Goal: Find specific page/section: Find specific page/section

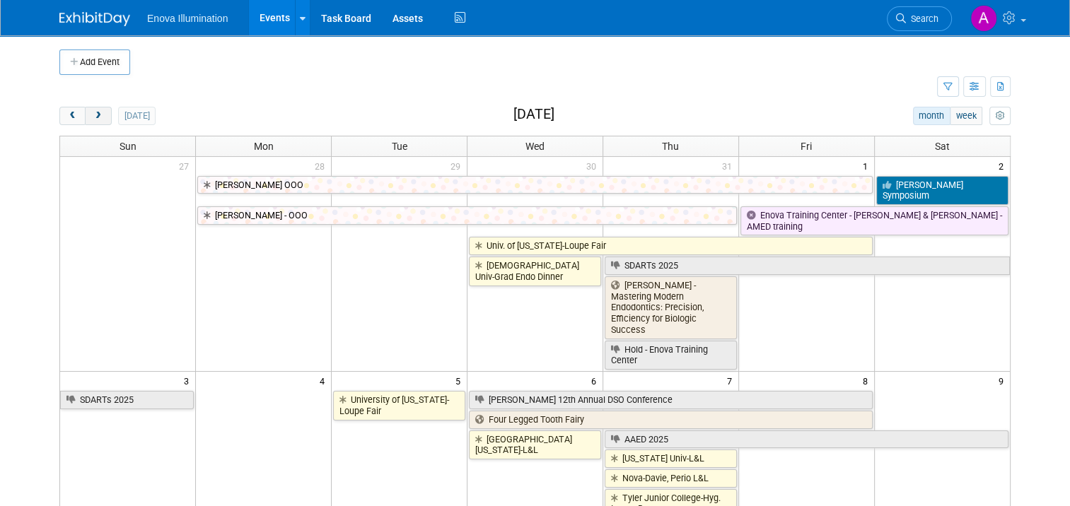
click at [93, 113] on span "next" at bounding box center [98, 116] width 11 height 9
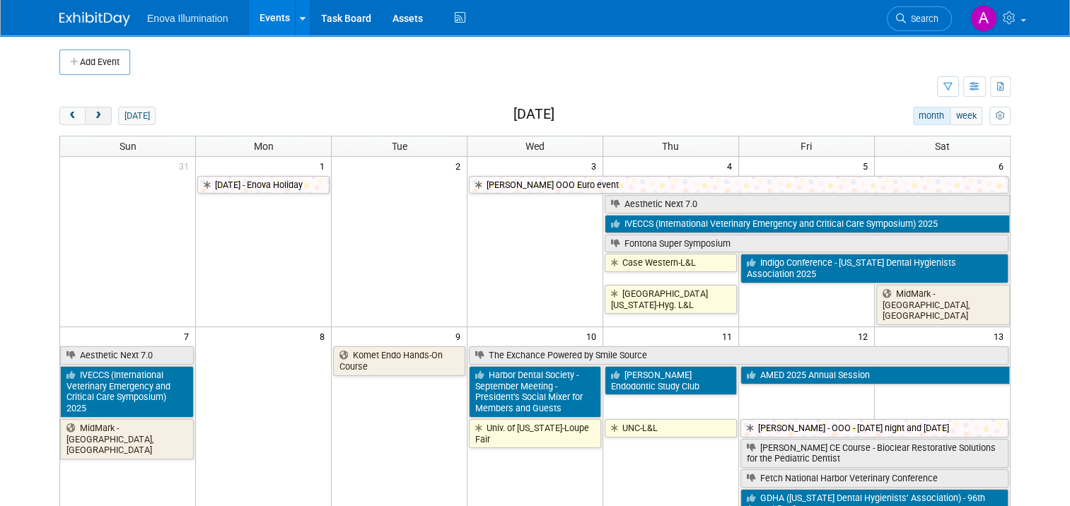
click at [93, 116] on span "next" at bounding box center [98, 116] width 11 height 9
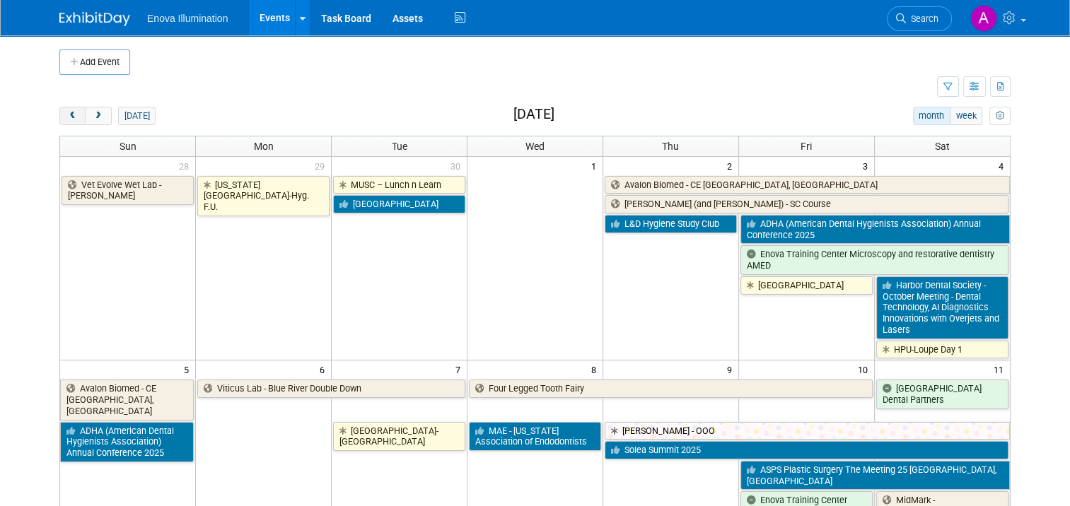
click at [67, 112] on span "prev" at bounding box center [72, 116] width 11 height 9
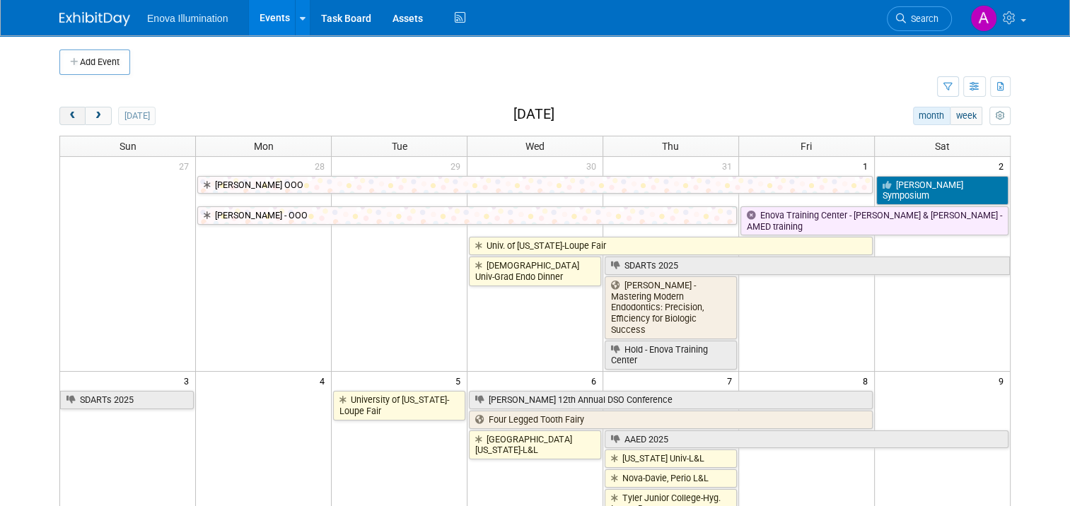
click at [67, 112] on span "prev" at bounding box center [72, 116] width 11 height 9
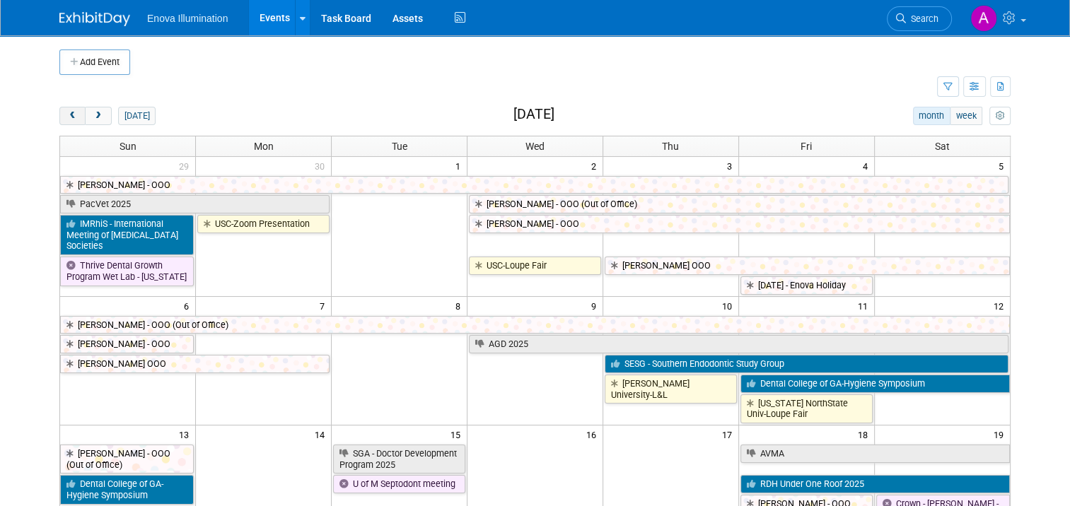
click at [67, 112] on span "prev" at bounding box center [72, 116] width 11 height 9
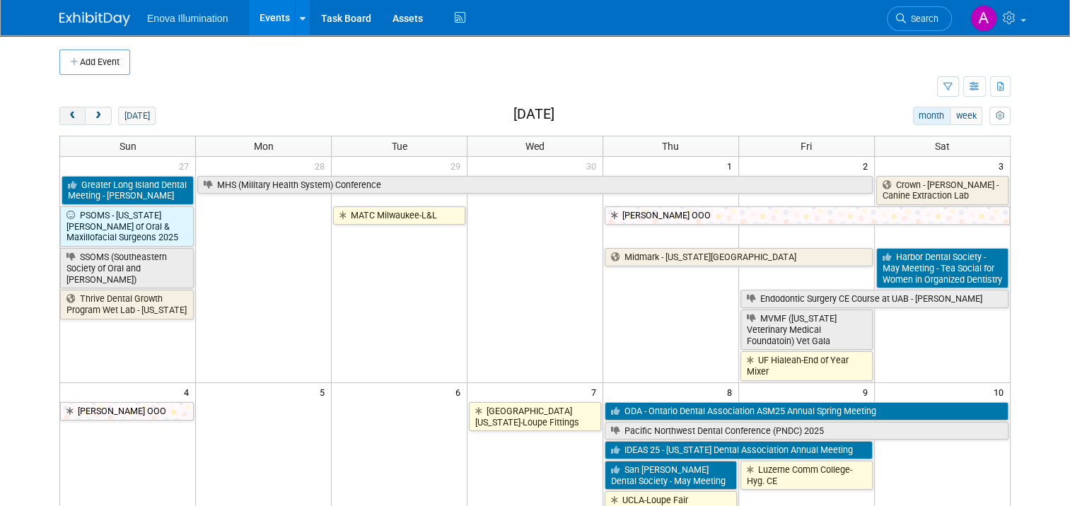
click at [67, 112] on span "prev" at bounding box center [72, 116] width 11 height 9
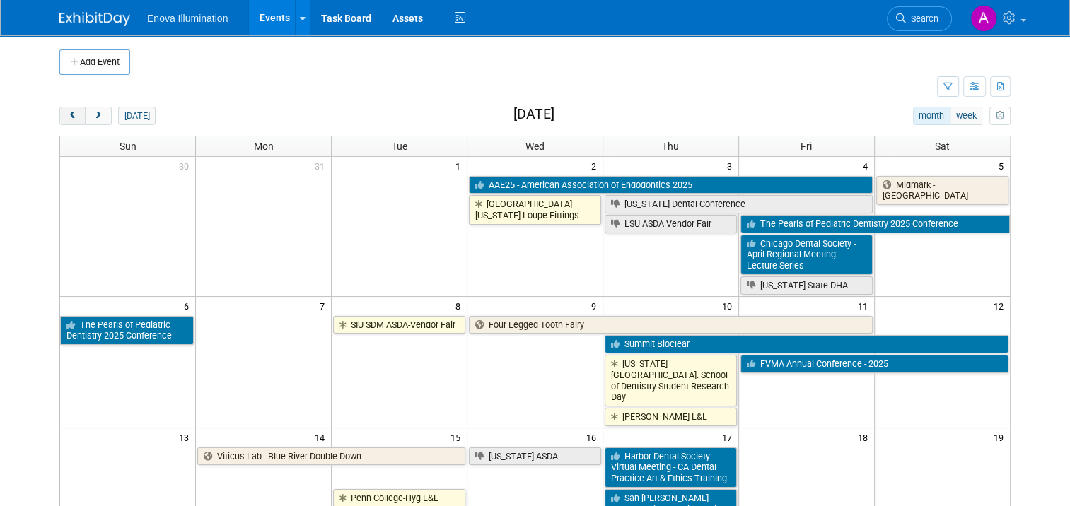
click at [67, 112] on span "prev" at bounding box center [72, 116] width 11 height 9
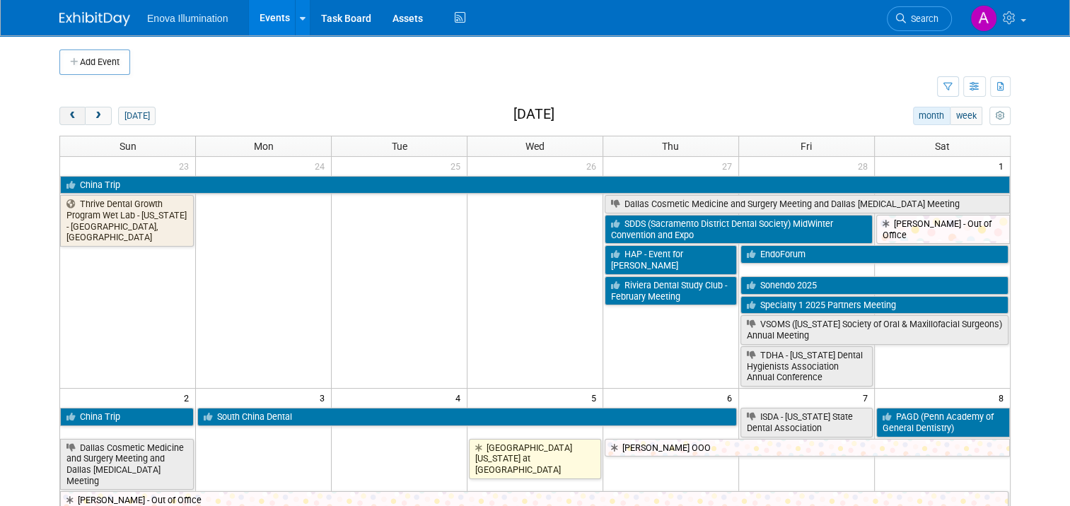
click at [67, 112] on span "prev" at bounding box center [72, 116] width 11 height 9
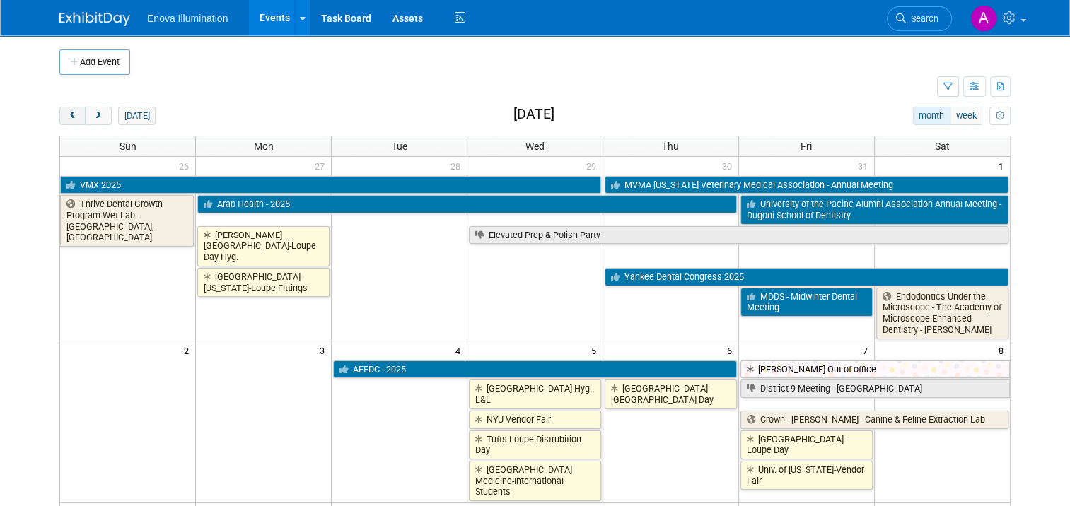
click at [67, 112] on span "prev" at bounding box center [72, 116] width 11 height 9
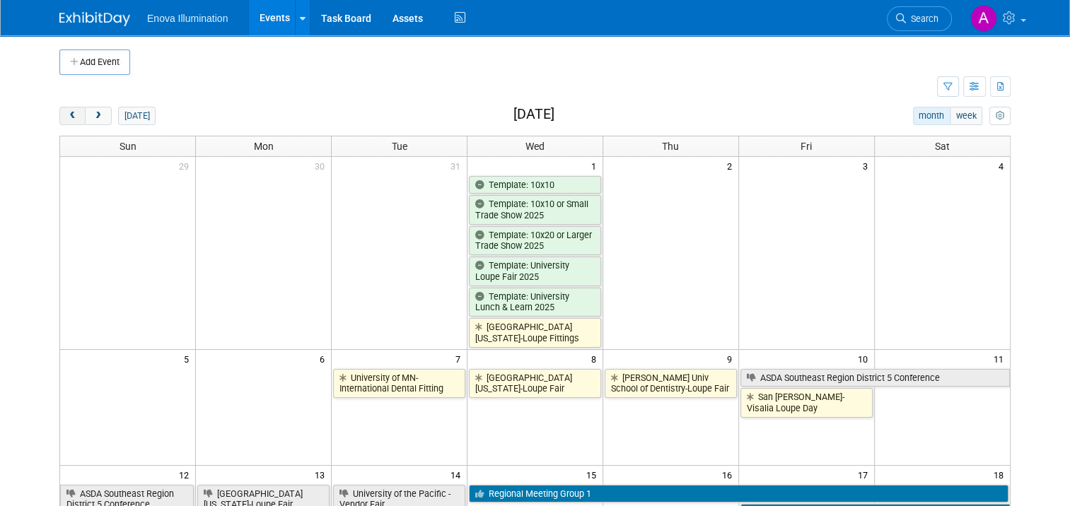
click at [67, 112] on span "prev" at bounding box center [72, 116] width 11 height 9
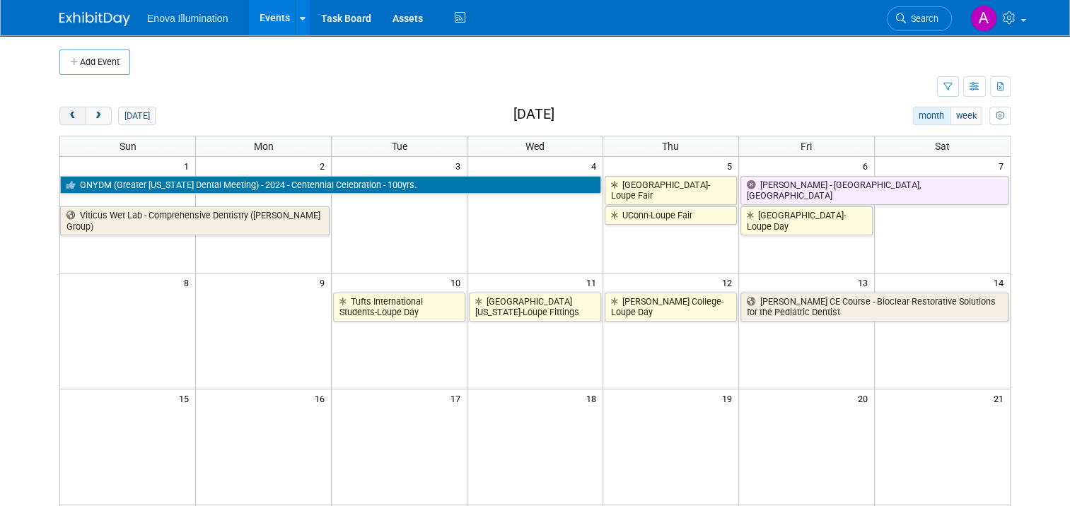
click at [67, 112] on span "prev" at bounding box center [72, 116] width 11 height 9
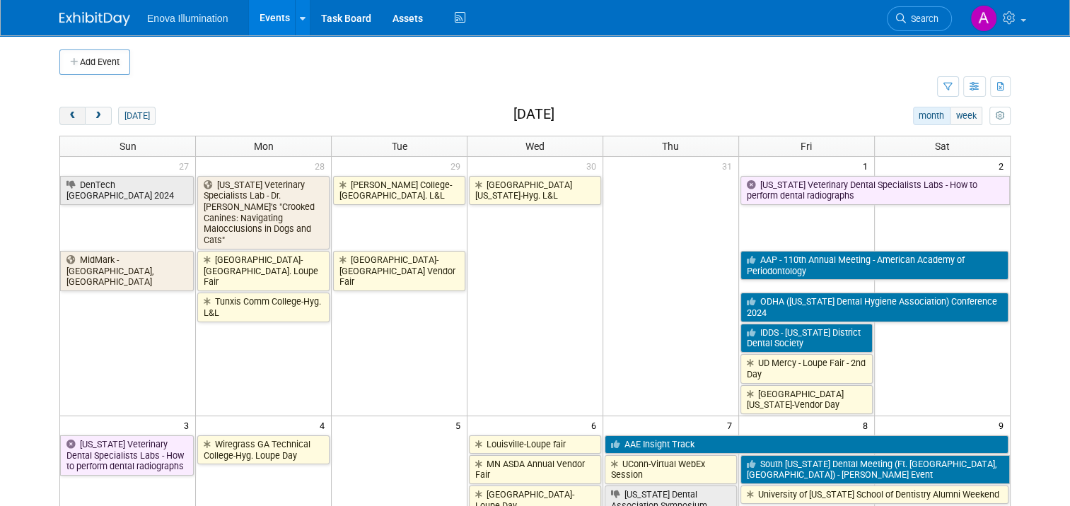
click at [67, 112] on span "prev" at bounding box center [72, 116] width 11 height 9
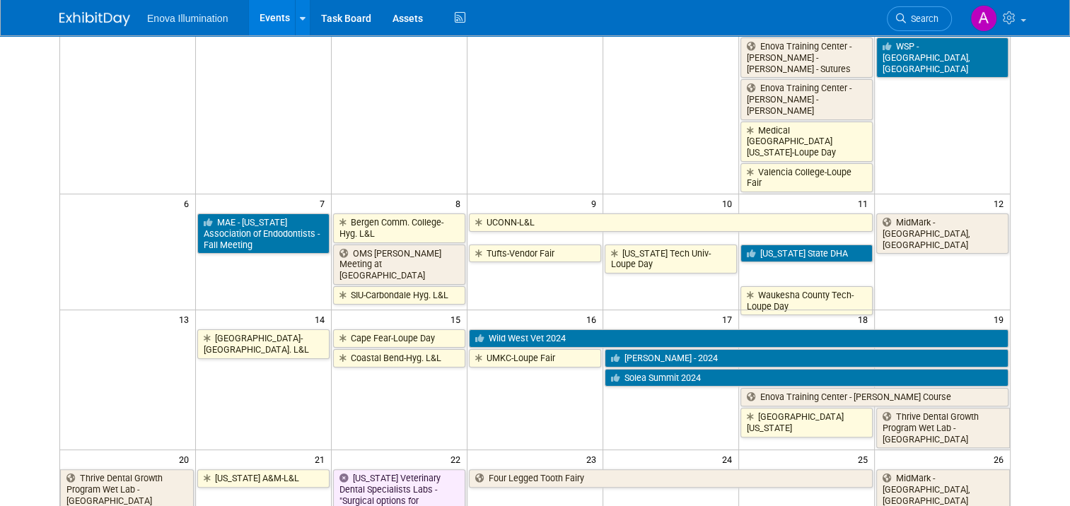
scroll to position [283, 0]
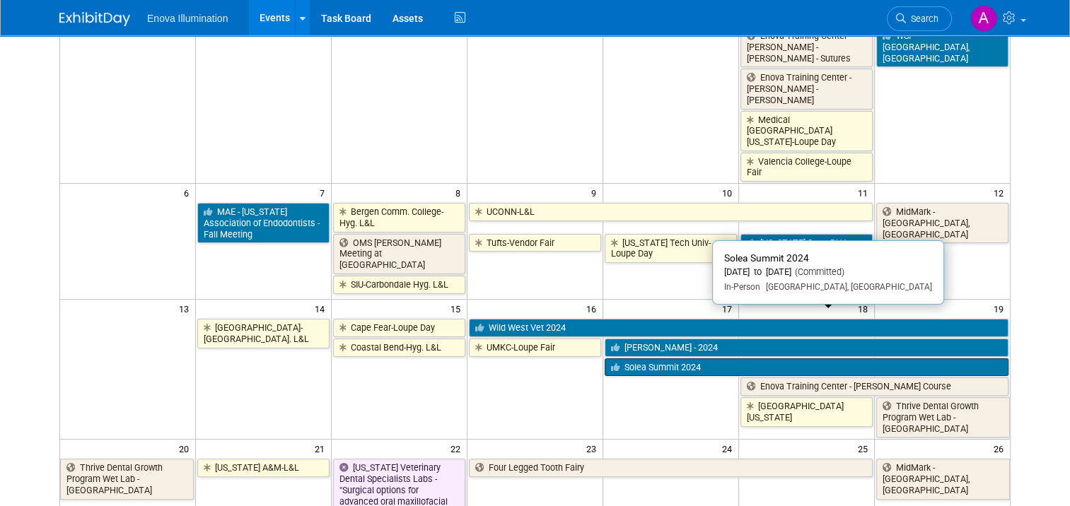
click at [686, 358] on link "Solea Summit 2024" at bounding box center [807, 367] width 404 height 18
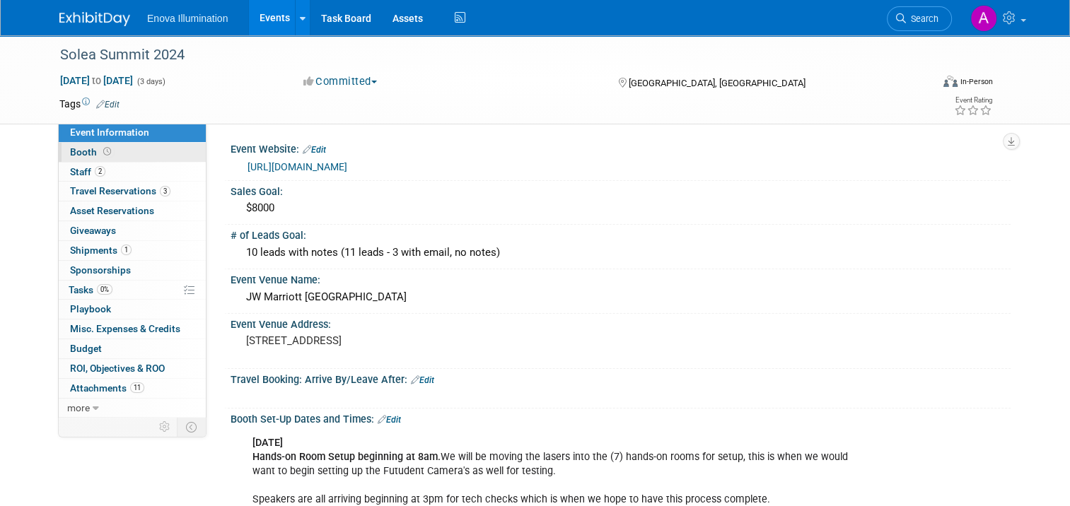
click at [127, 156] on link "Booth" at bounding box center [132, 152] width 147 height 19
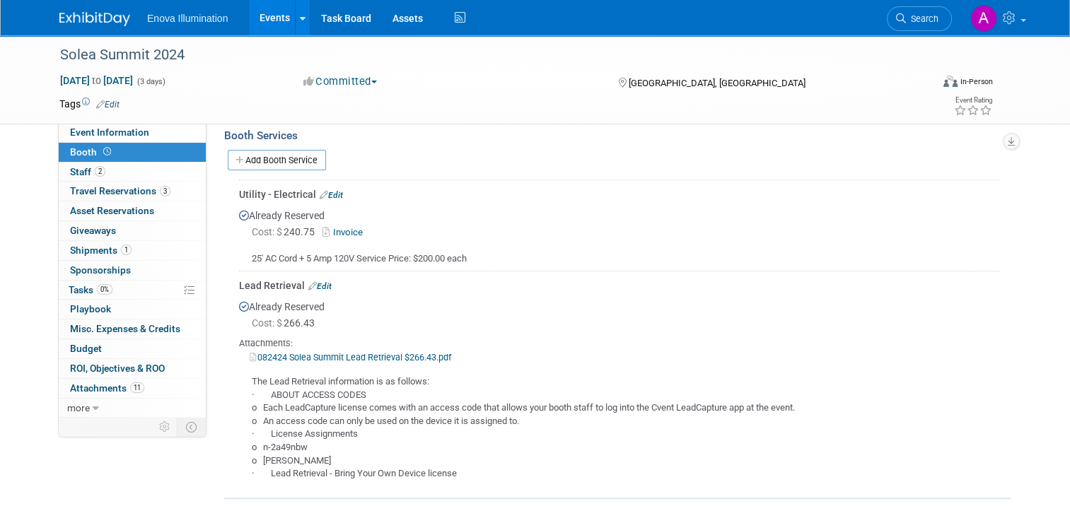
scroll to position [495, 0]
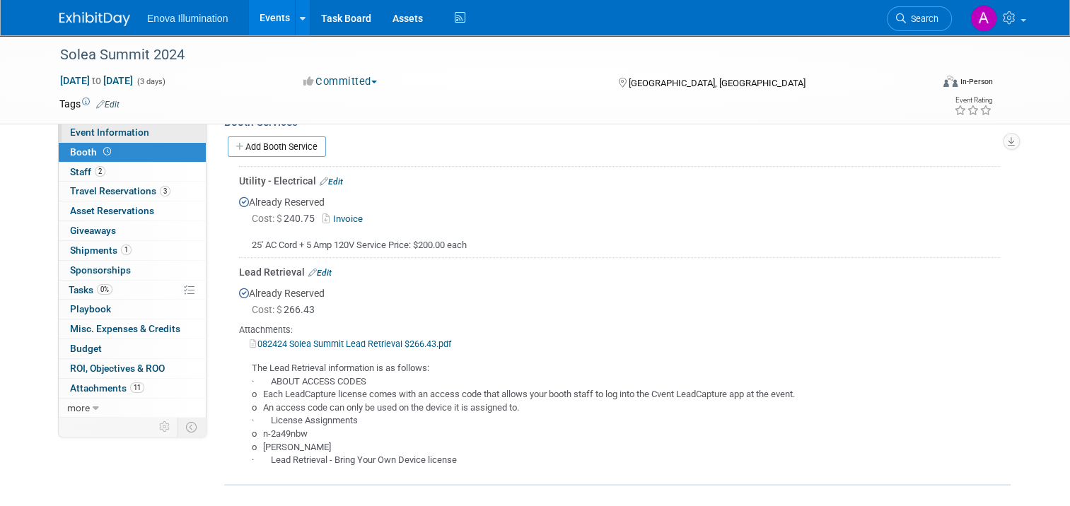
click at [129, 136] on span "Event Information" at bounding box center [109, 132] width 79 height 11
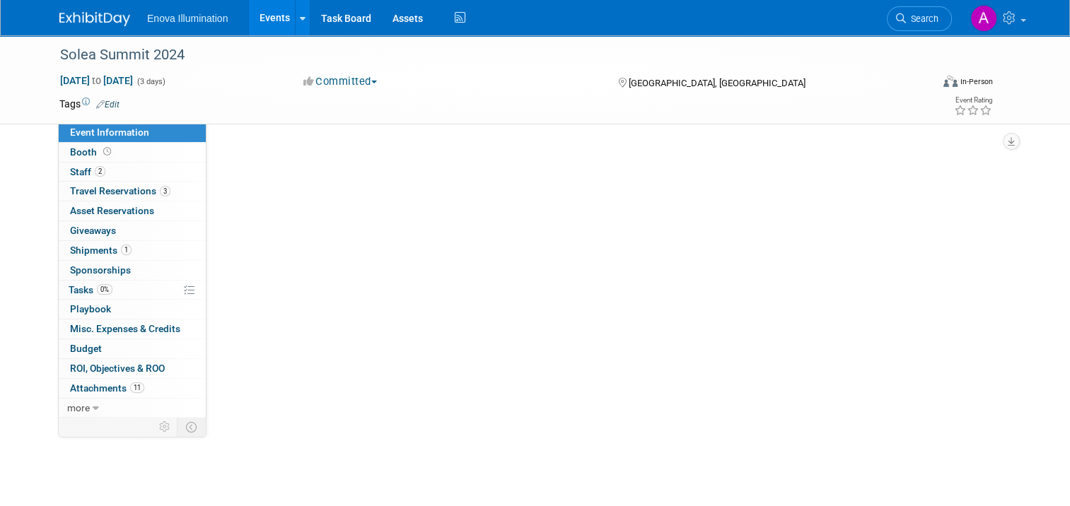
scroll to position [0, 0]
